Goal: Check status: Check status

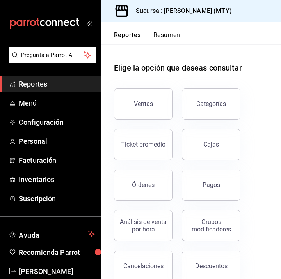
click at [167, 34] on button "Resumen" at bounding box center [166, 37] width 27 height 13
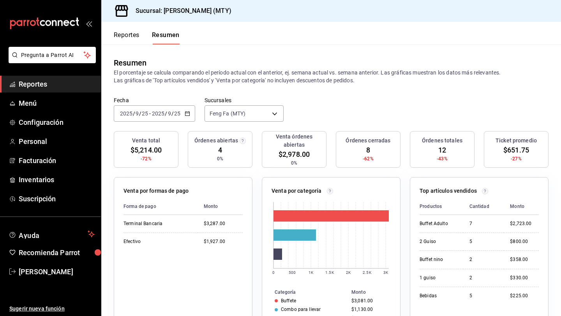
click at [169, 115] on input "9" at bounding box center [170, 113] width 4 height 6
click at [166, 189] on span "Mes actual" at bounding box center [150, 189] width 60 height 8
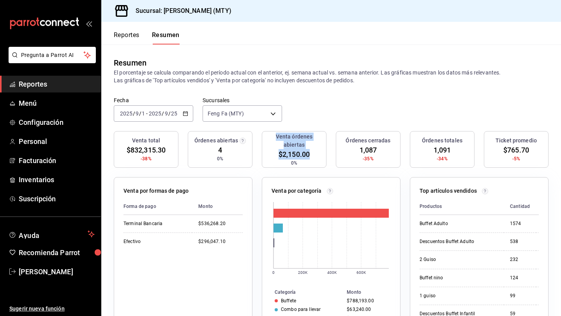
drag, startPoint x: 273, startPoint y: 136, endPoint x: 317, endPoint y: 158, distance: 49.1
click at [280, 158] on div "Venta órdenes abiertas $2,150.00 0%" at bounding box center [294, 149] width 65 height 37
click at [280, 120] on div "Fecha [DATE] [DATE] - [DATE] [DATE] Sucursales Feng Fa (MTY) [object Object]" at bounding box center [331, 114] width 460 height 34
click at [171, 115] on input "25" at bounding box center [174, 113] width 7 height 6
click at [146, 137] on h3 "Venta total" at bounding box center [146, 140] width 28 height 8
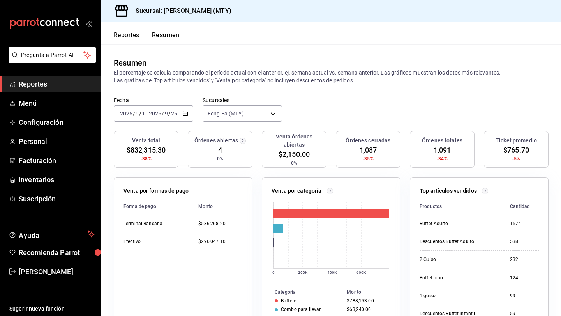
click at [183, 113] on icon "button" at bounding box center [185, 113] width 5 height 5
click at [144, 135] on span "Hoy" at bounding box center [150, 137] width 60 height 8
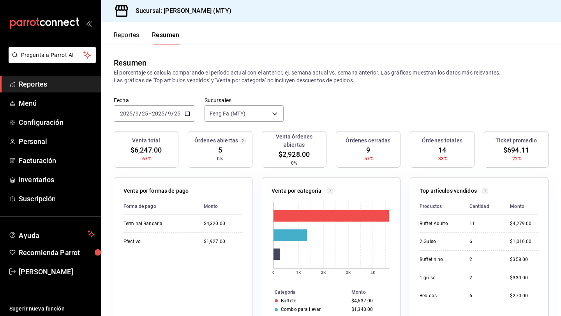
drag, startPoint x: 217, startPoint y: 148, endPoint x: 249, endPoint y: 153, distance: 31.8
click at [249, 153] on div "Órdenes abiertas 5 0%" at bounding box center [220, 149] width 65 height 37
